Goal: Task Accomplishment & Management: Use online tool/utility

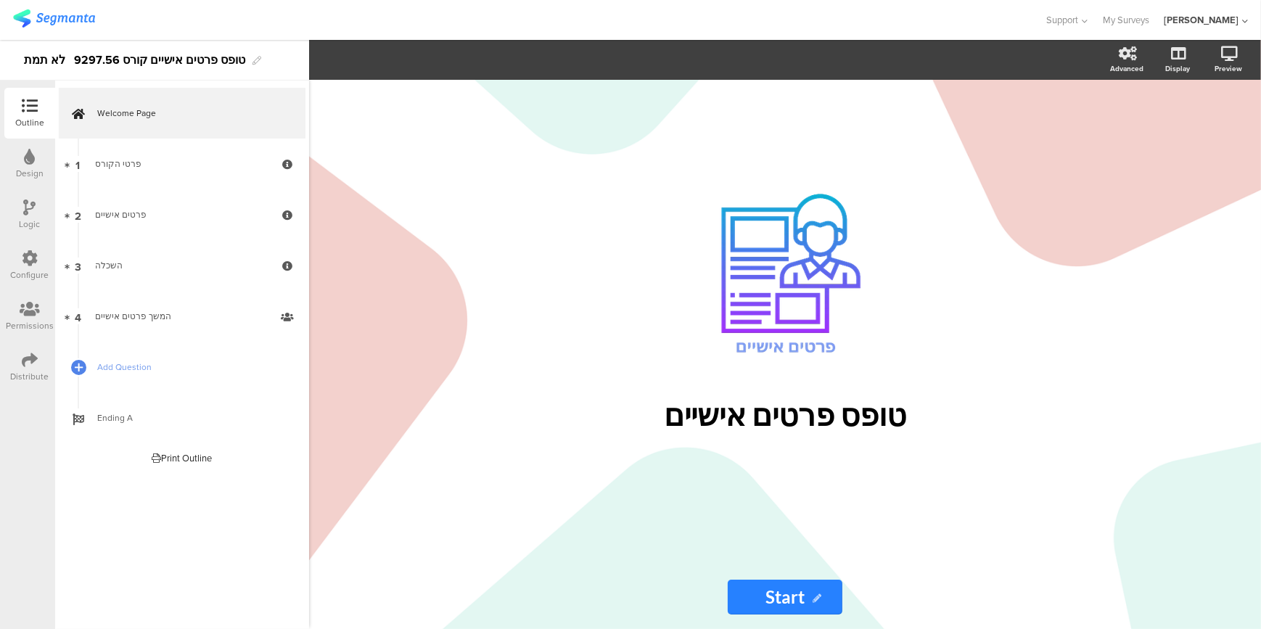
click at [58, 12] on img at bounding box center [54, 18] width 82 height 18
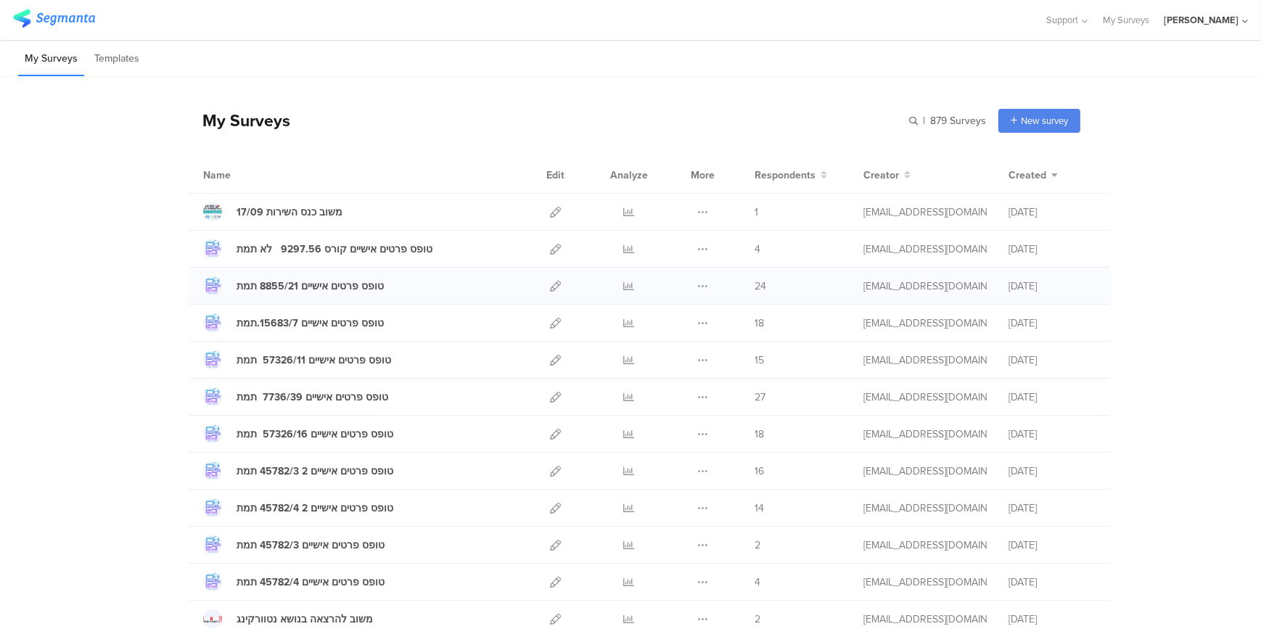
click at [703, 283] on div "Duplicate Export [GEOGRAPHIC_DATA]" at bounding box center [702, 286] width 31 height 36
click at [697, 282] on icon at bounding box center [702, 286] width 11 height 11
click at [660, 346] on link "Export" at bounding box center [674, 349] width 80 height 26
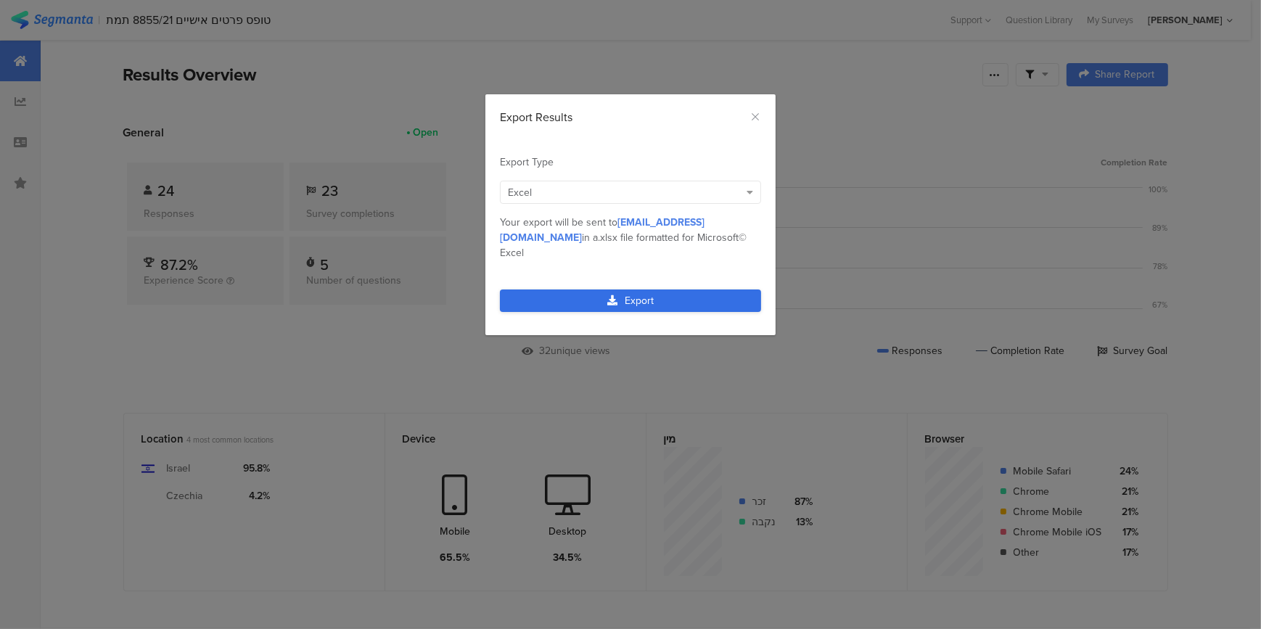
click at [605, 290] on link "Export" at bounding box center [630, 301] width 261 height 22
